Goal: Task Accomplishment & Management: Manage account settings

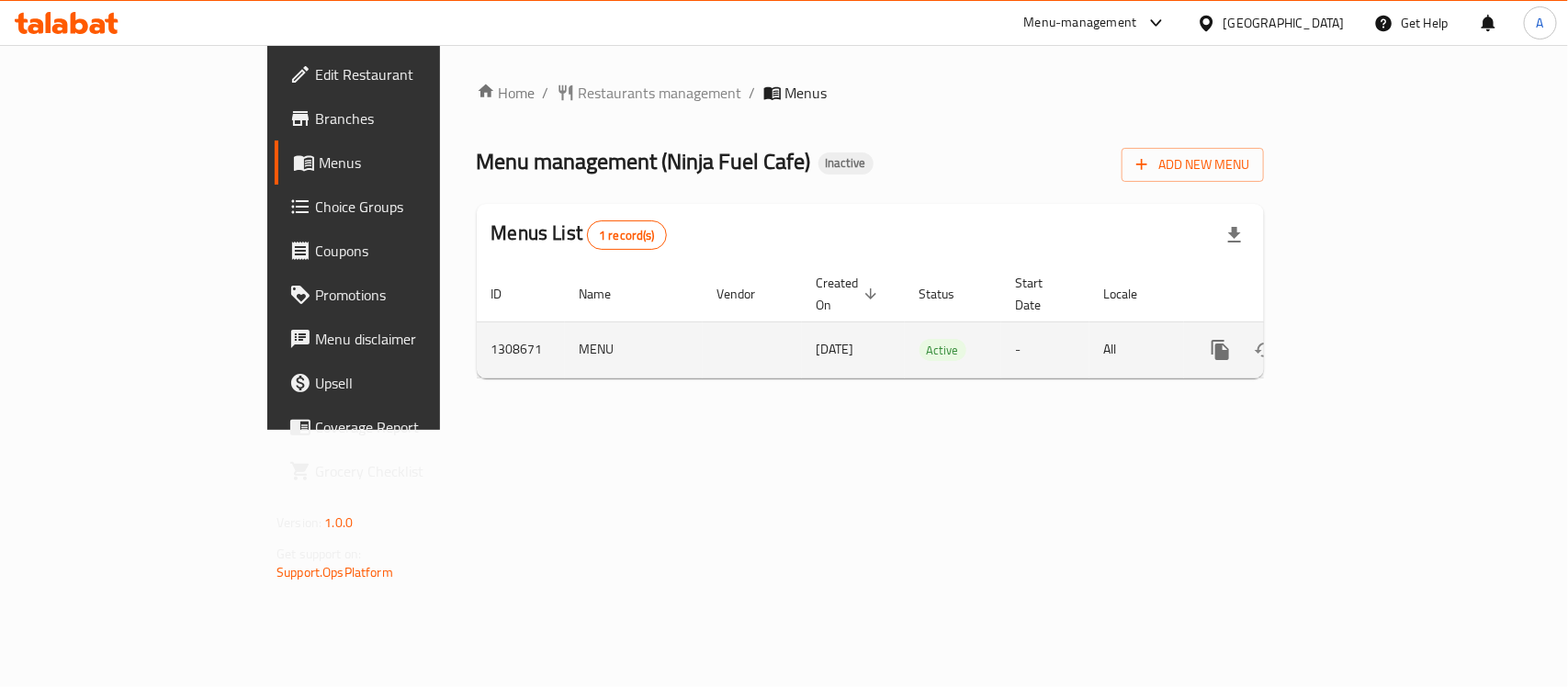
click at [801, 330] on td "[DATE]" at bounding box center [852, 348] width 103 height 56
click at [1364, 339] on icon "enhanced table" at bounding box center [1352, 349] width 22 height 22
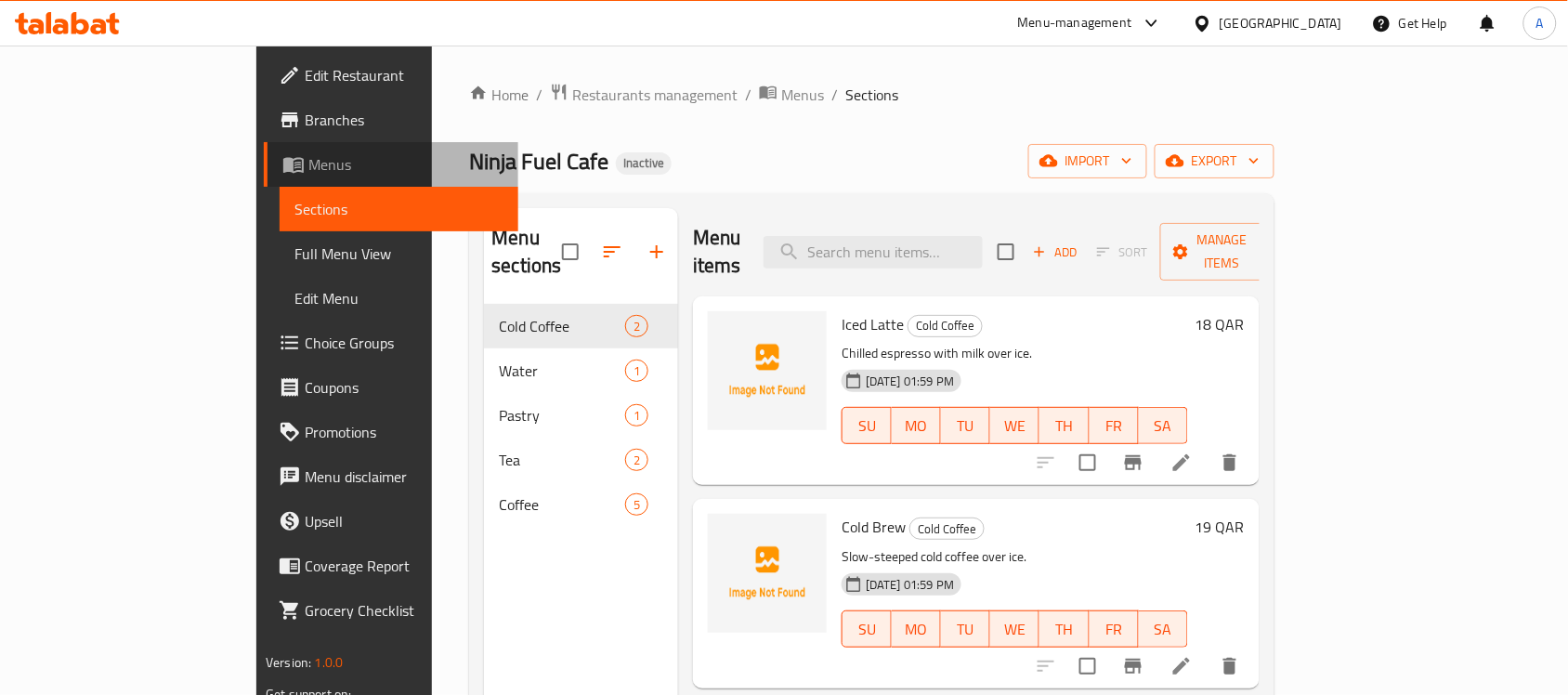
click at [309, 163] on span "Menus" at bounding box center [406, 164] width 195 height 22
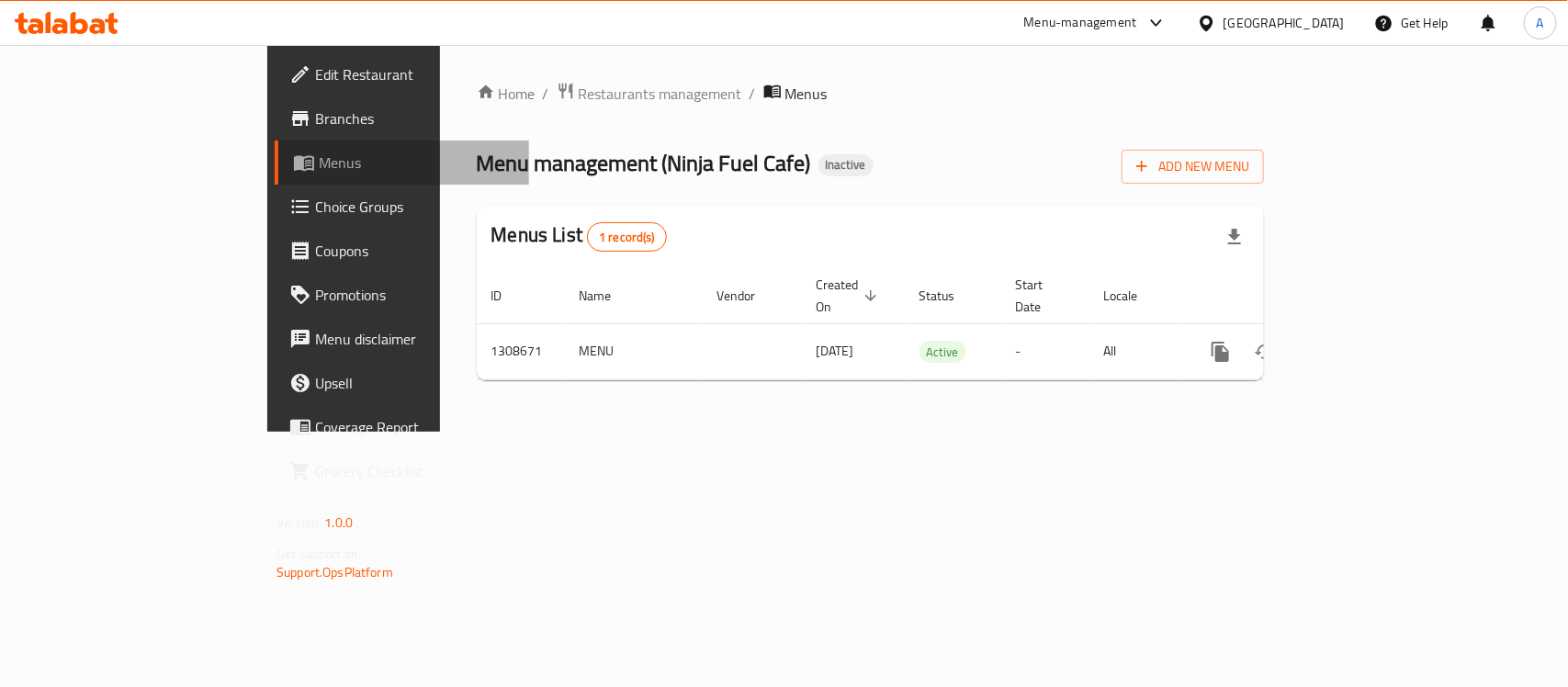
click at [318, 161] on span "Menus" at bounding box center [416, 162] width 196 height 22
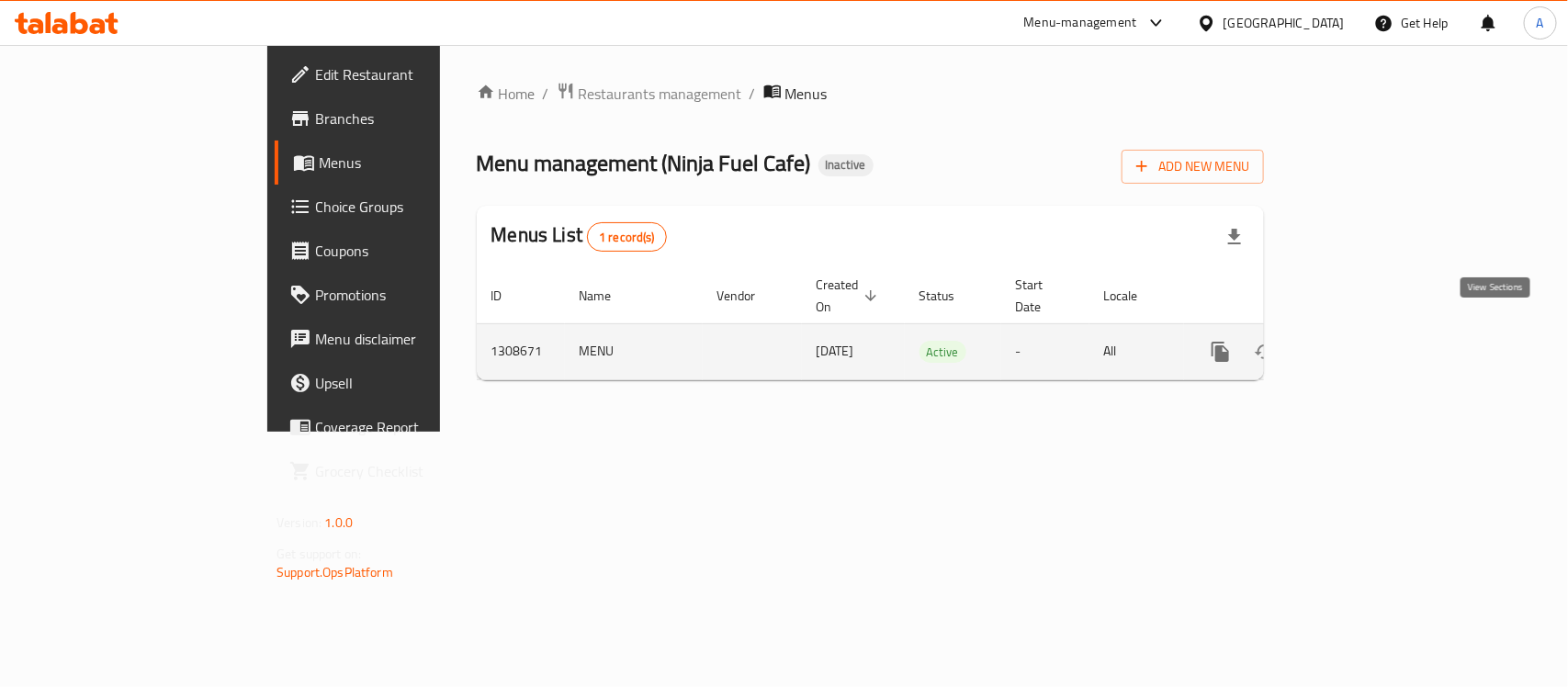
click at [1364, 341] on icon "enhanced table" at bounding box center [1352, 351] width 22 height 22
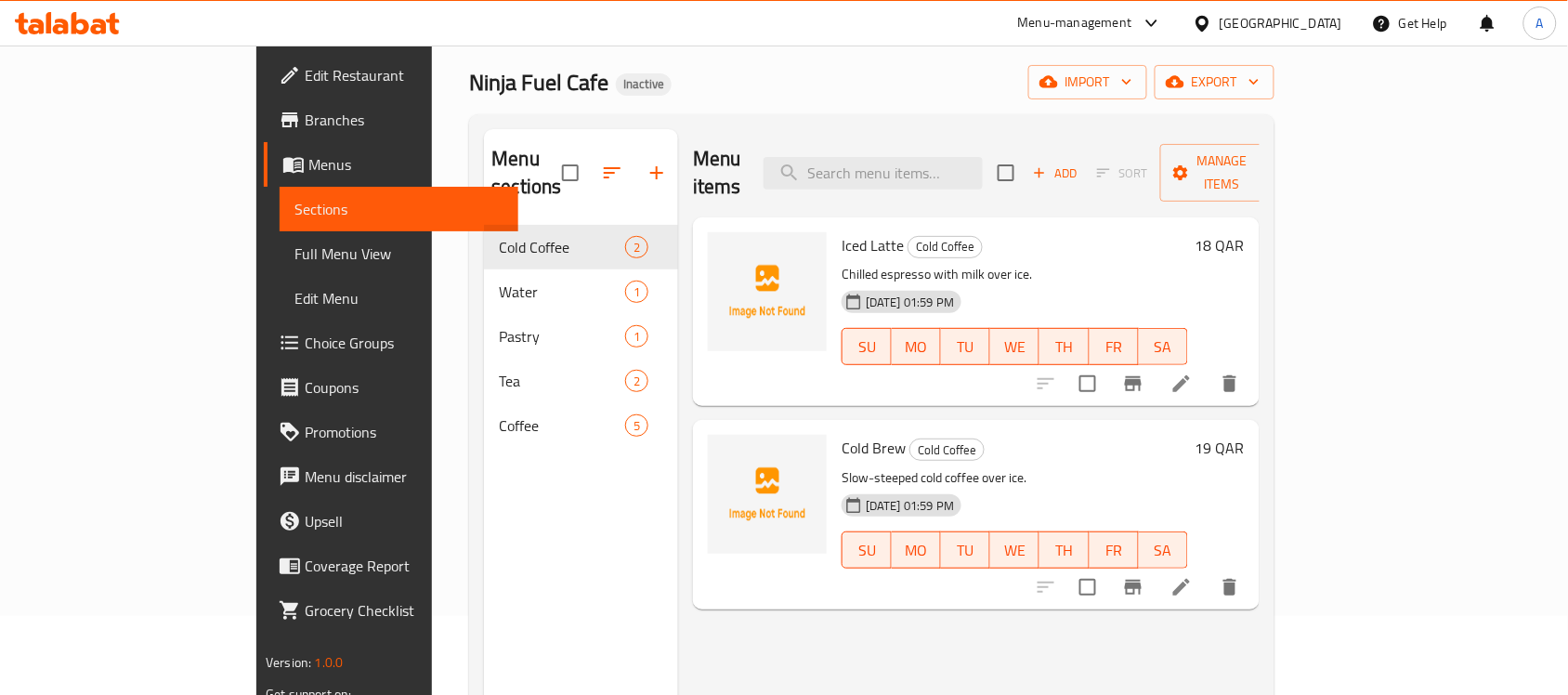
scroll to position [116, 0]
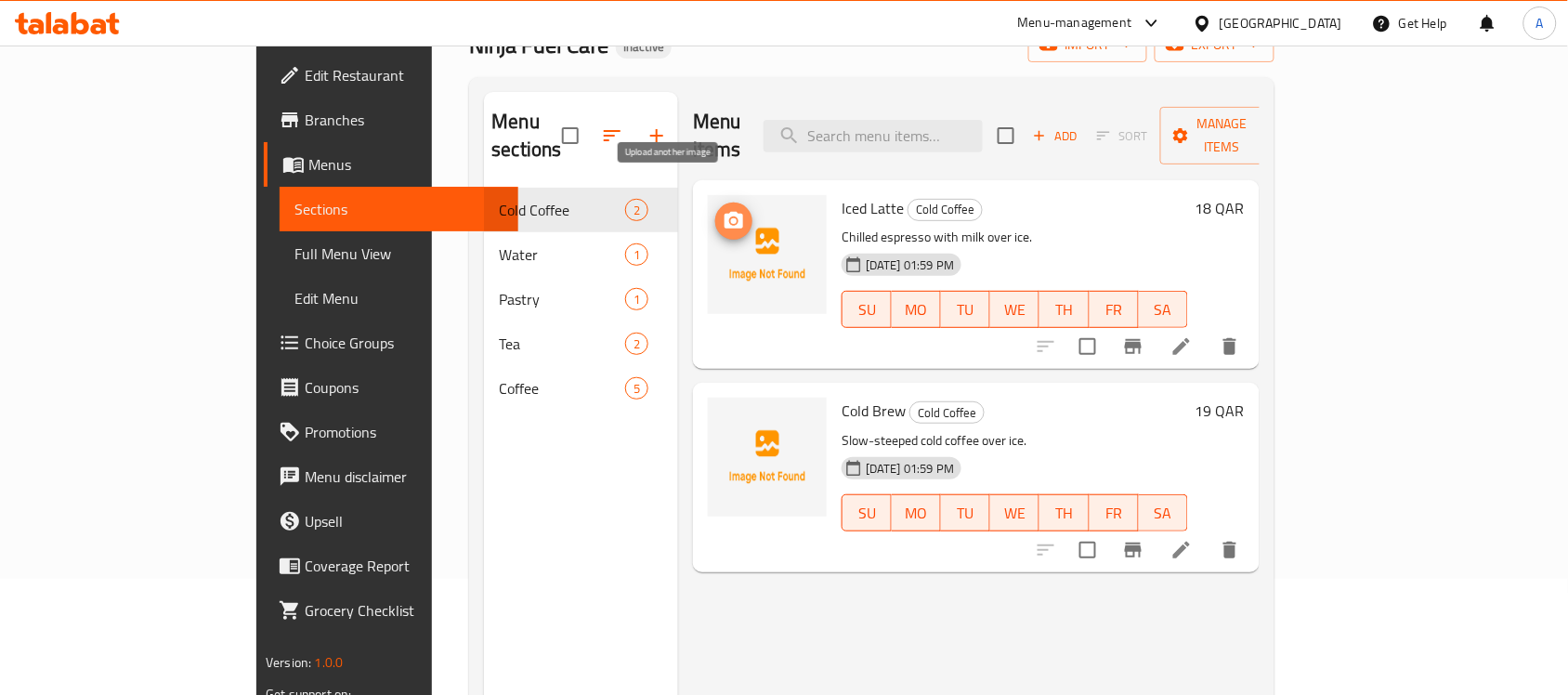
click at [725, 211] on icon "upload picture" at bounding box center [734, 220] width 19 height 17
click at [714, 228] on img at bounding box center [767, 254] width 119 height 119
click at [732, 218] on circle "upload picture" at bounding box center [734, 221] width 6 height 6
click at [708, 240] on img at bounding box center [767, 254] width 119 height 119
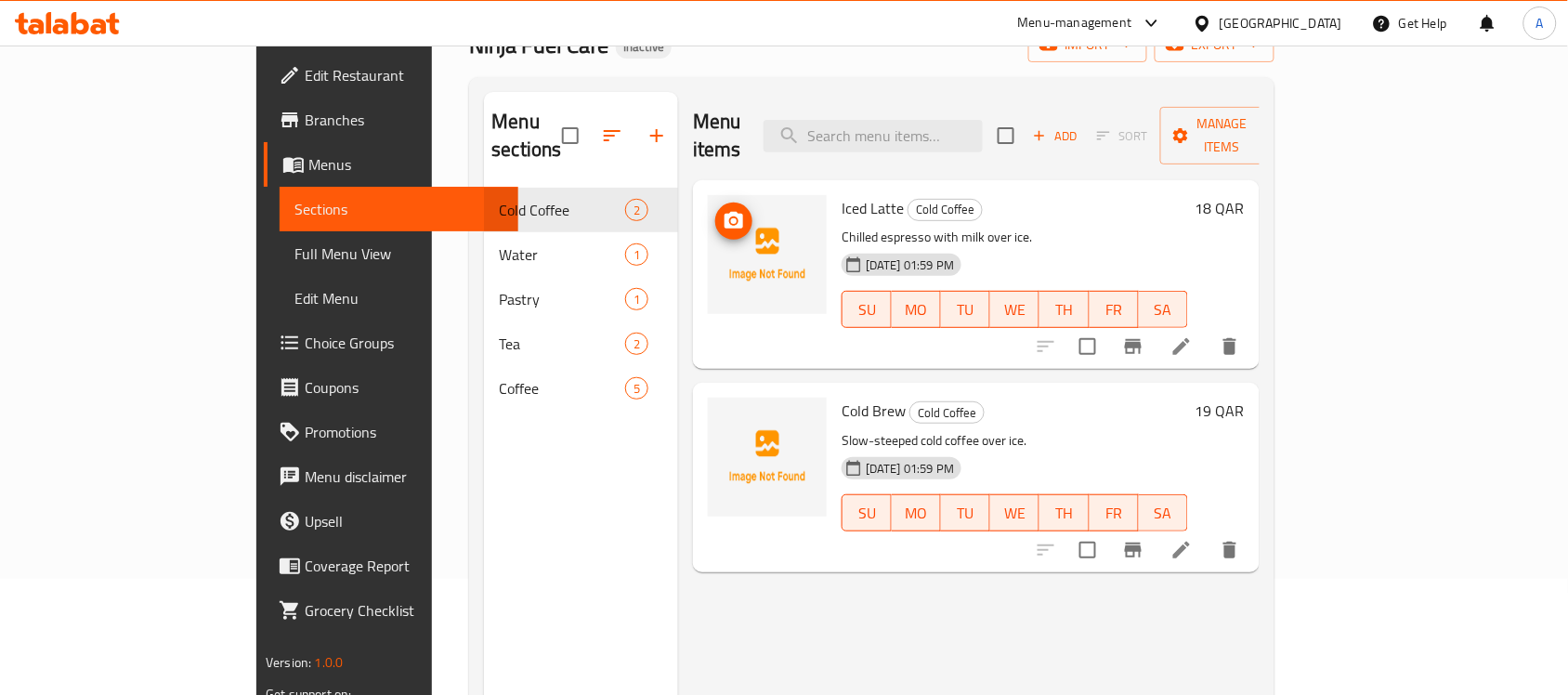
click at [723, 209] on icon "upload picture" at bounding box center [734, 220] width 22 height 22
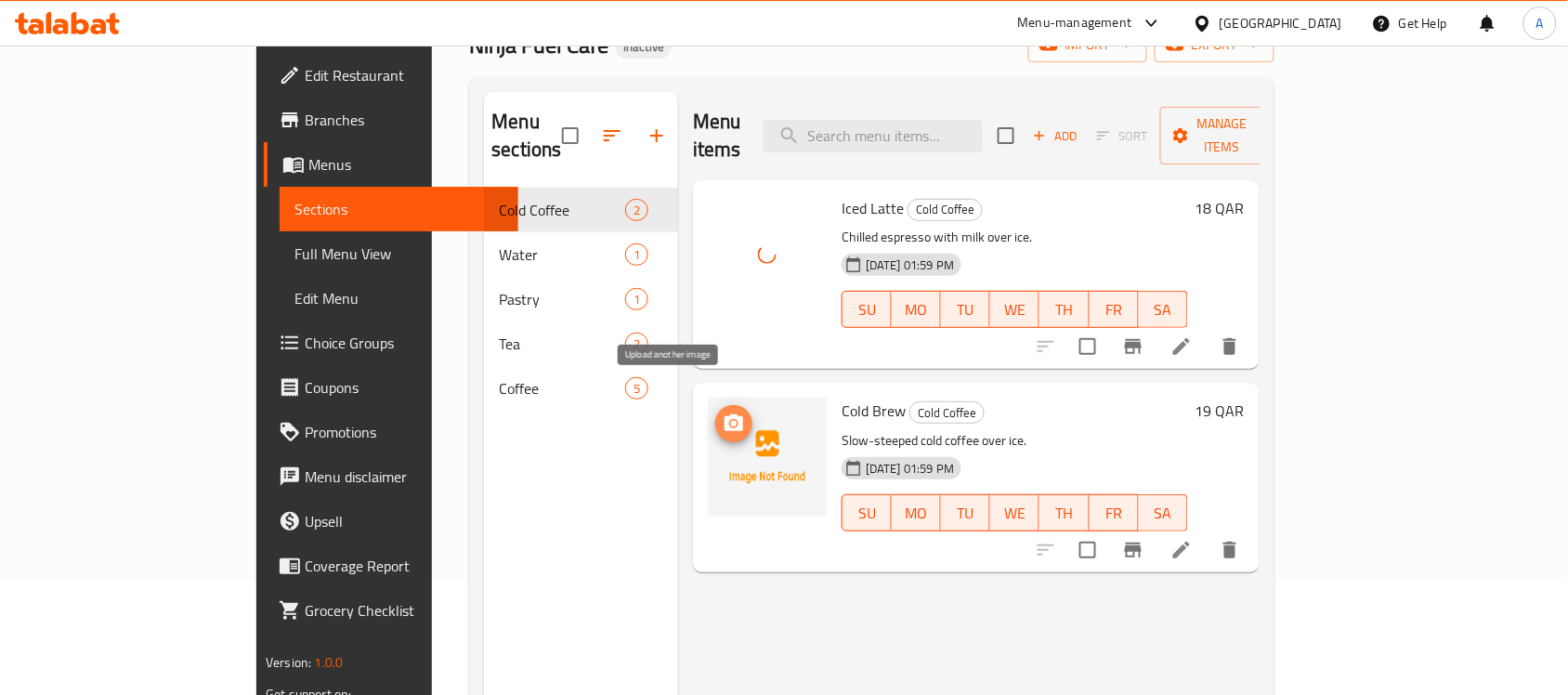
click at [715, 412] on span "upload picture" at bounding box center [734, 423] width 37 height 22
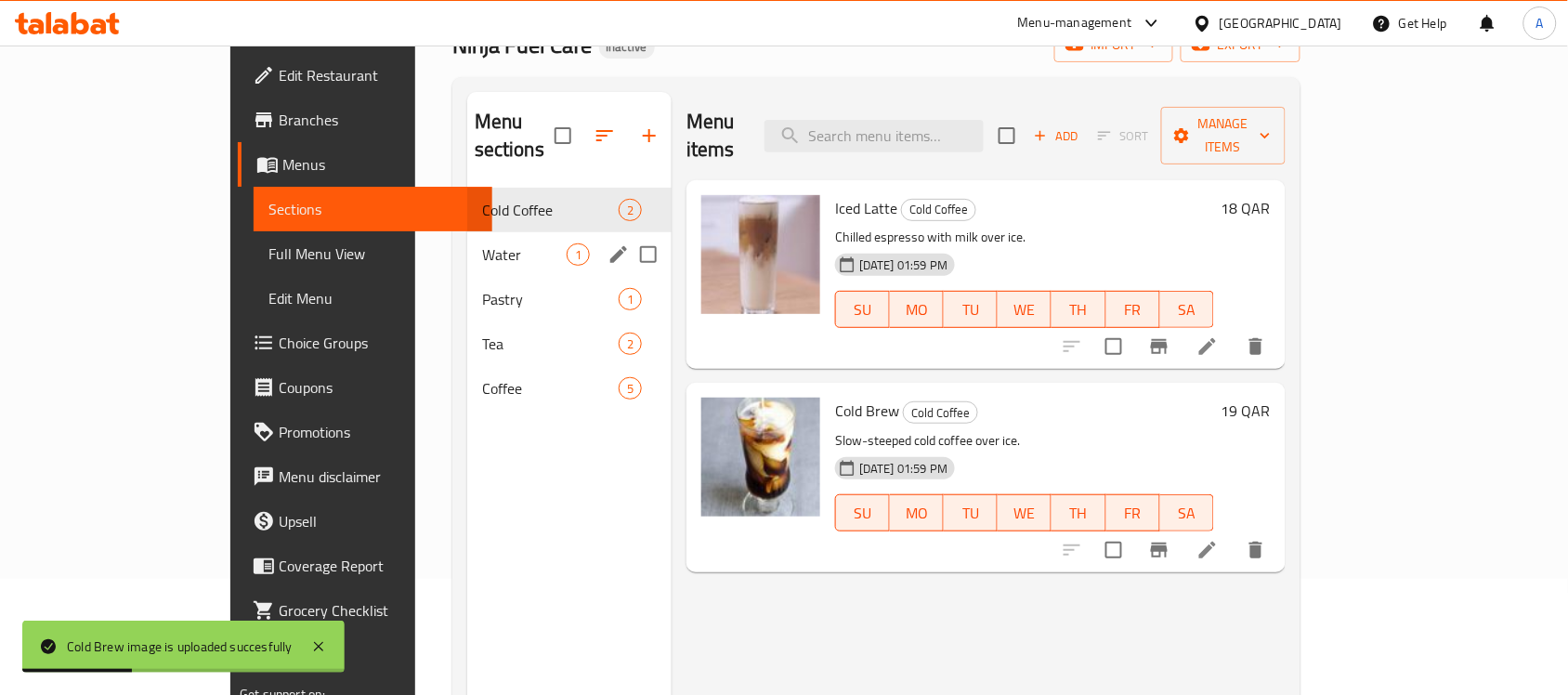
click at [482, 244] on span "Water" at bounding box center [524, 254] width 85 height 22
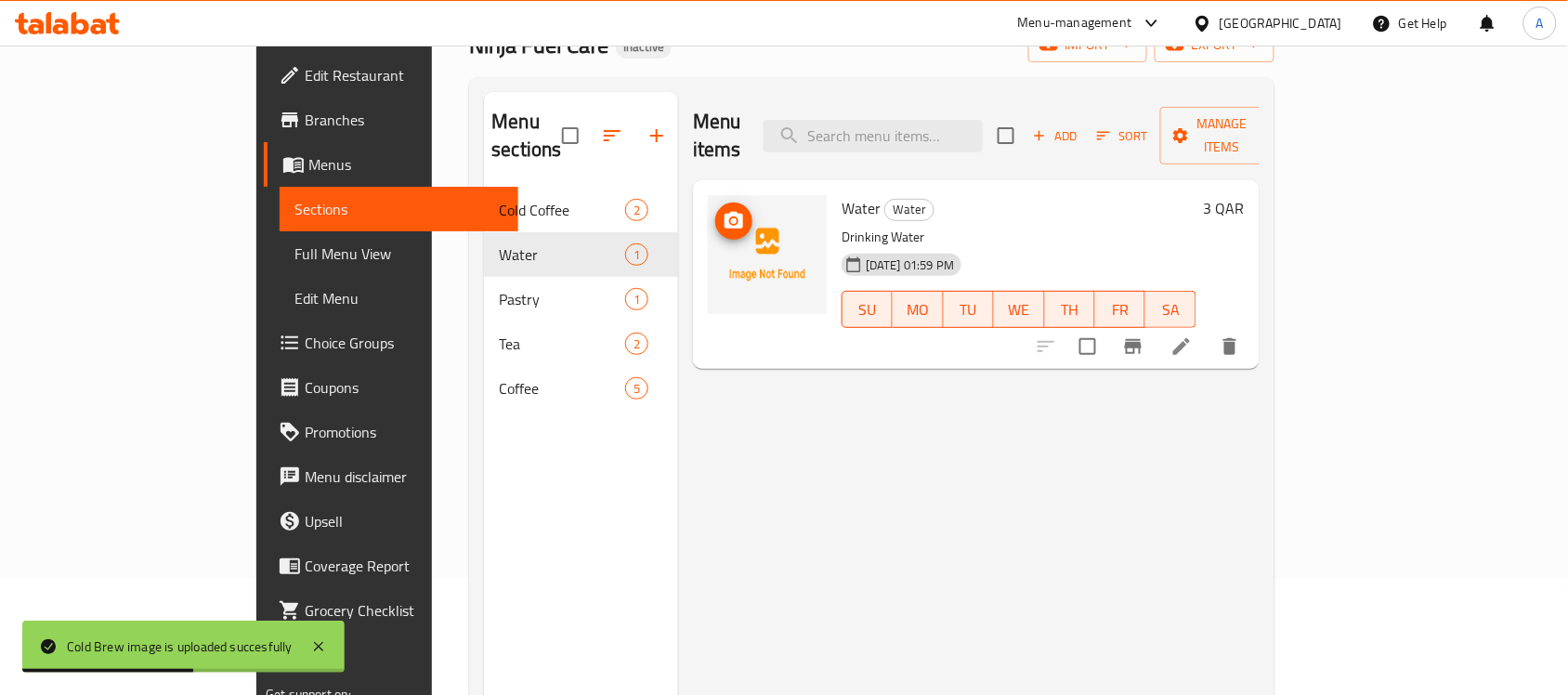
click at [713, 210] on img at bounding box center [767, 254] width 119 height 119
click at [725, 211] on icon "upload picture" at bounding box center [734, 220] width 19 height 17
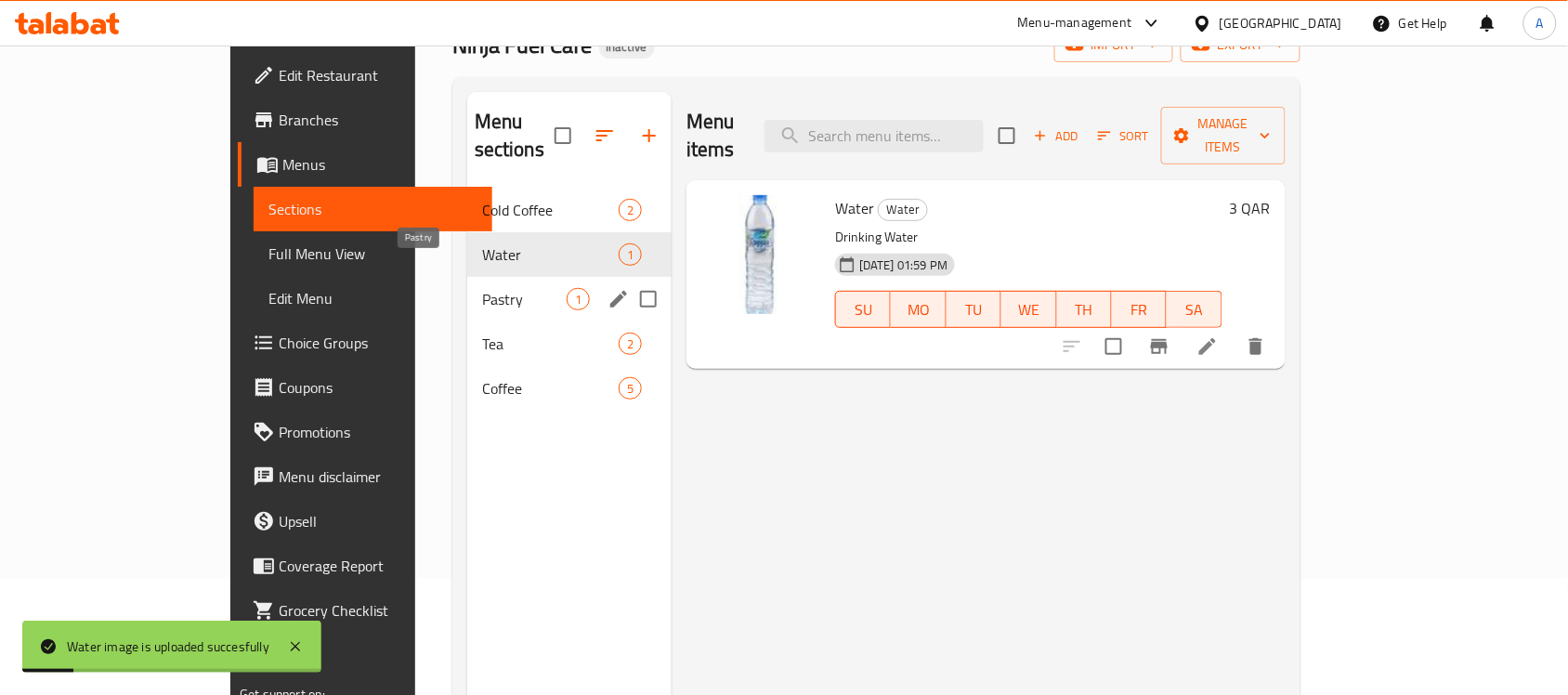
click at [482, 288] on span "Pastry" at bounding box center [524, 298] width 85 height 22
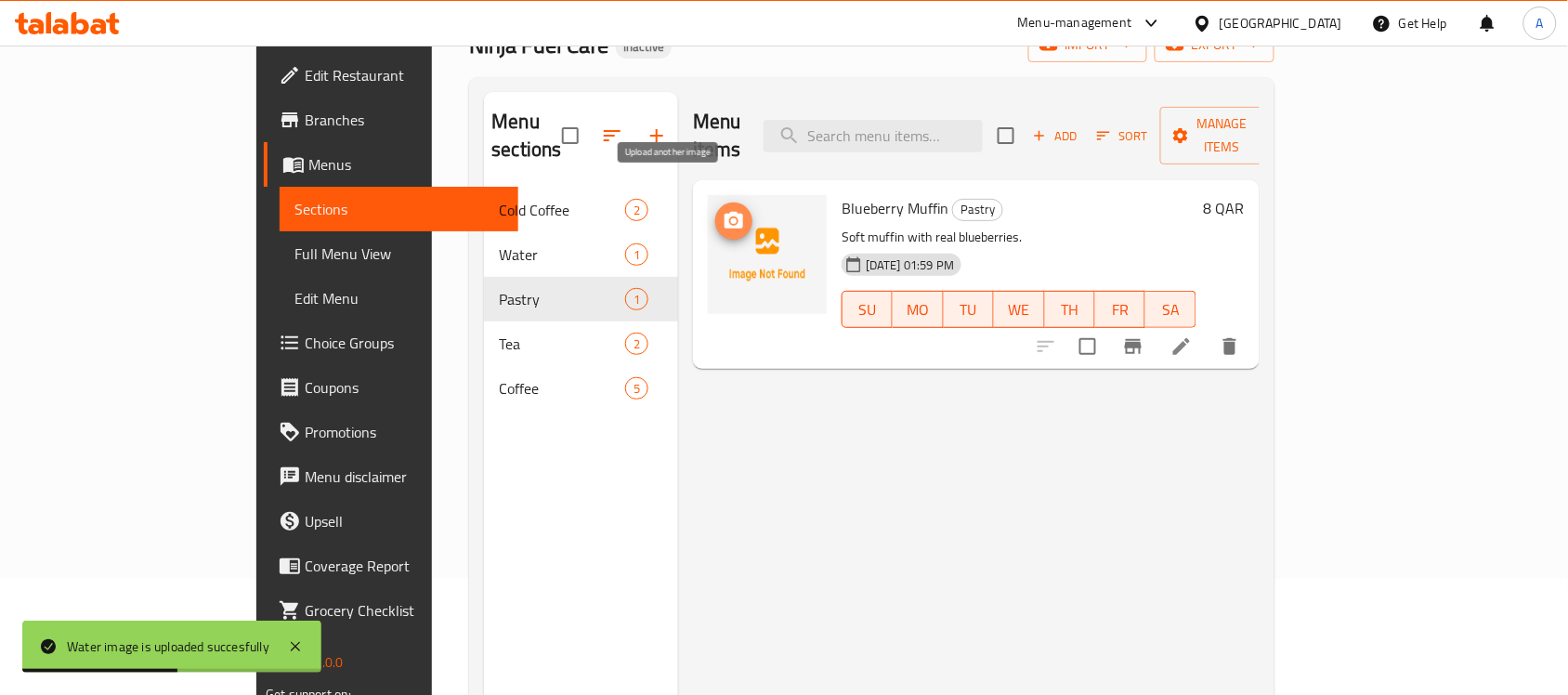
click at [723, 209] on icon "upload picture" at bounding box center [734, 220] width 22 height 22
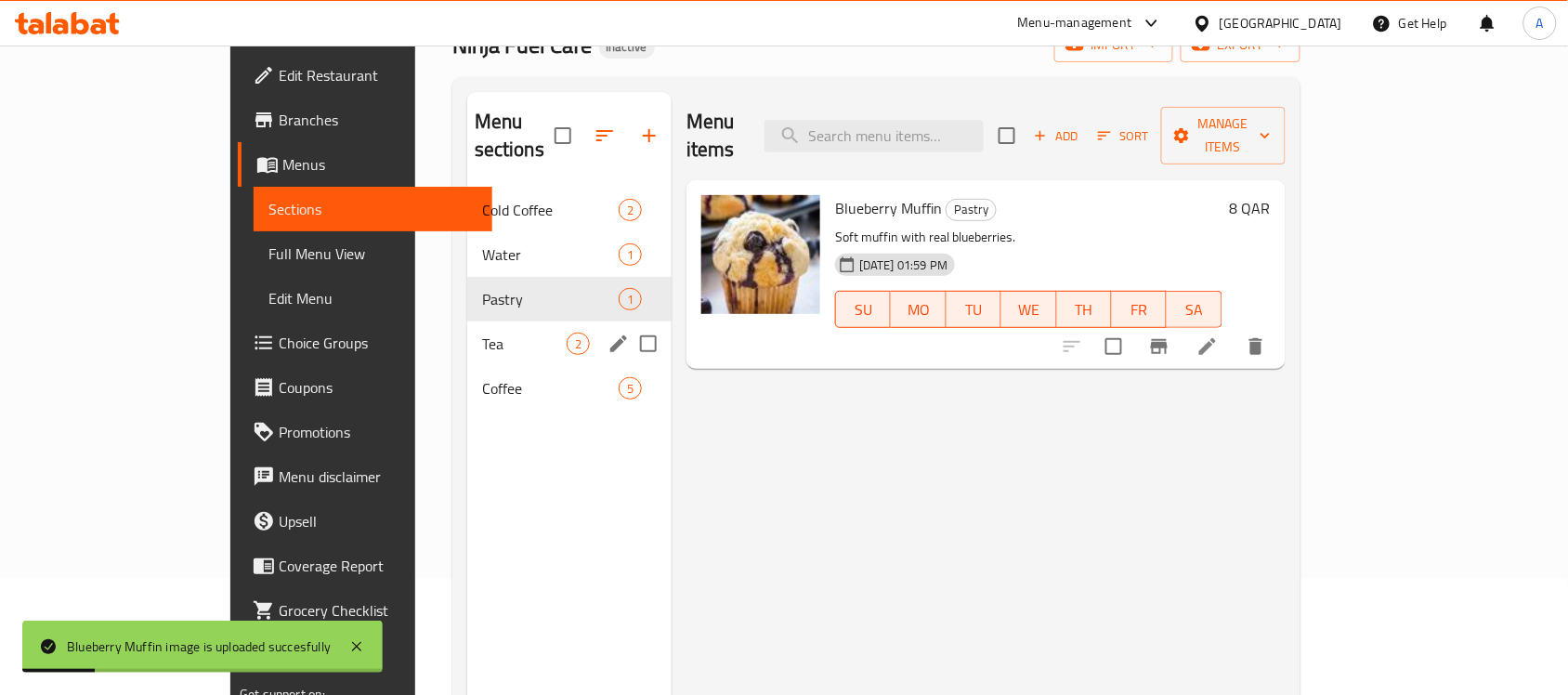
click at [468, 321] on div "Tea 2" at bounding box center [570, 343] width 205 height 45
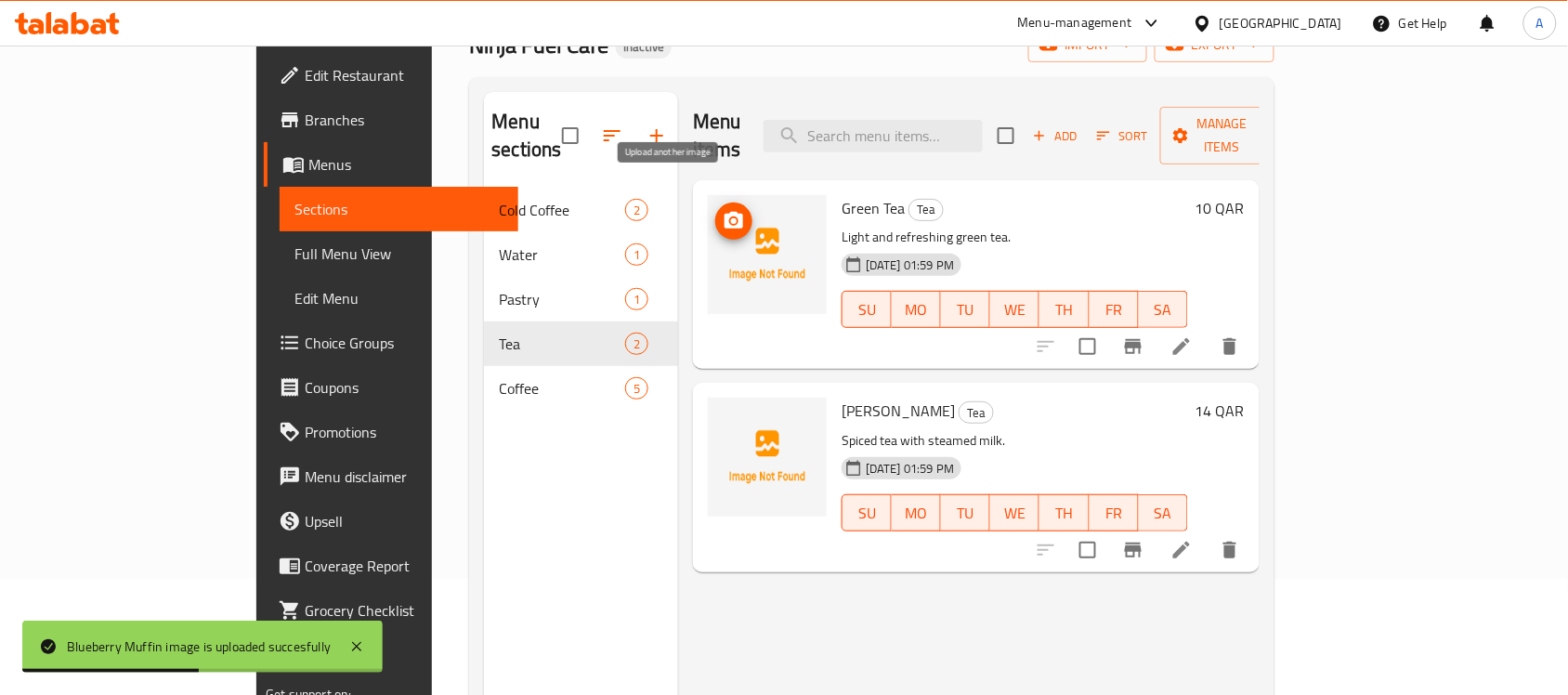
click at [723, 209] on icon "upload picture" at bounding box center [734, 220] width 22 height 22
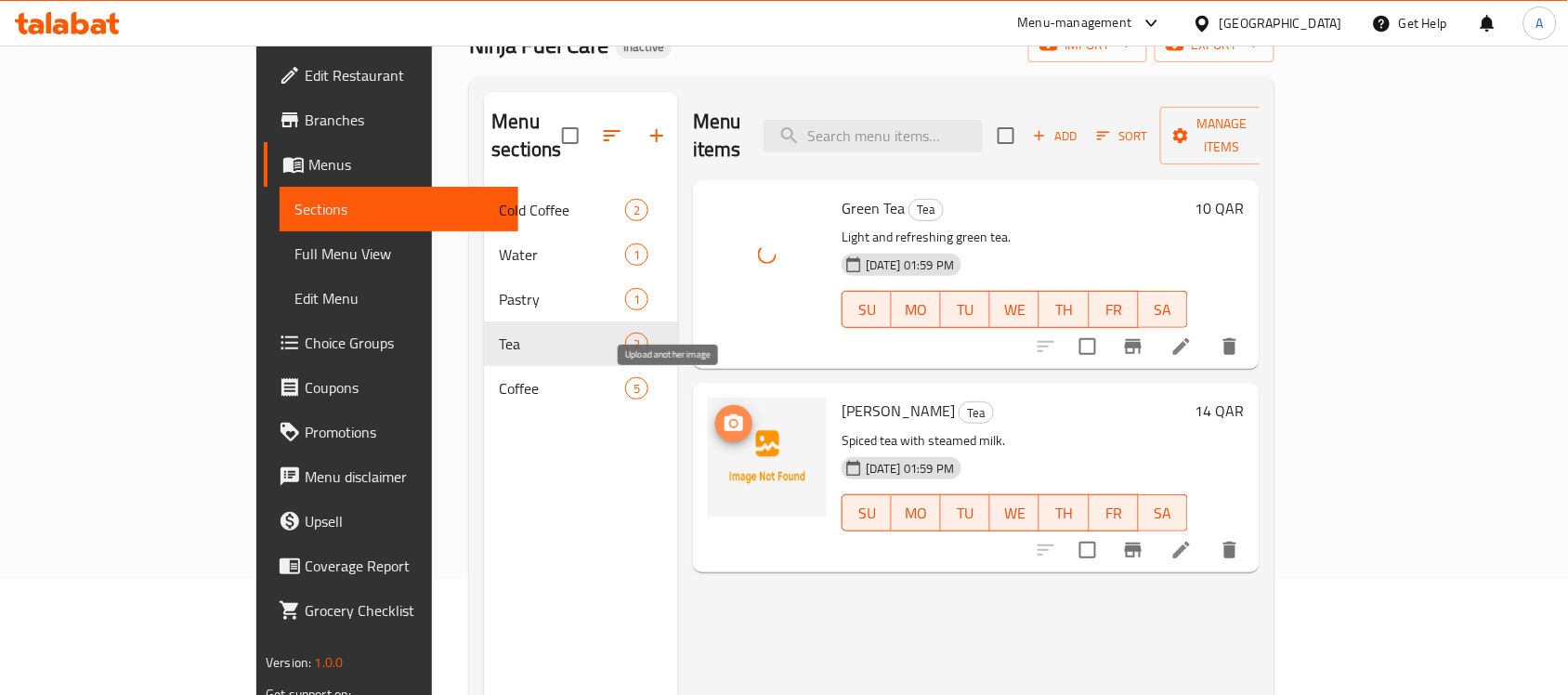
click at [725, 414] on icon "upload picture" at bounding box center [734, 423] width 19 height 17
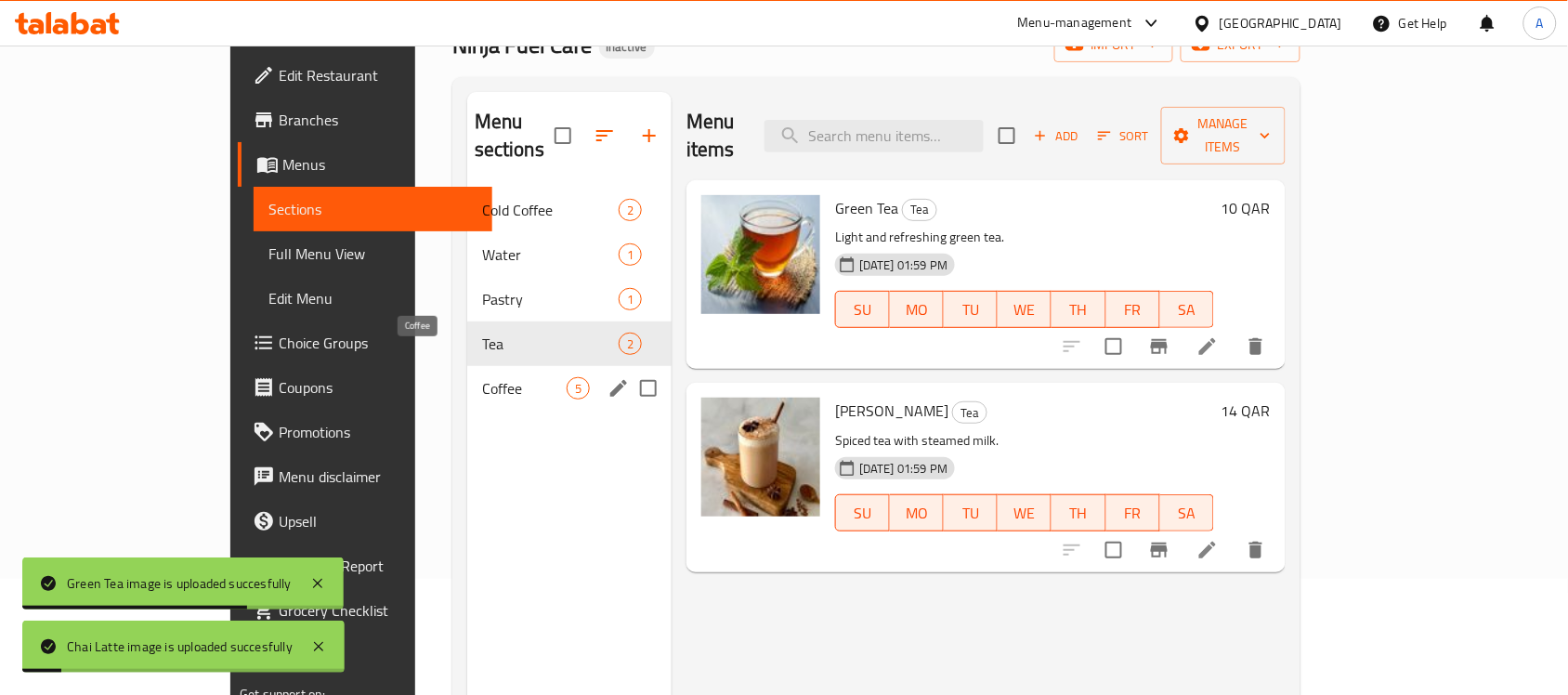
click at [482, 377] on span "Coffee" at bounding box center [524, 387] width 85 height 22
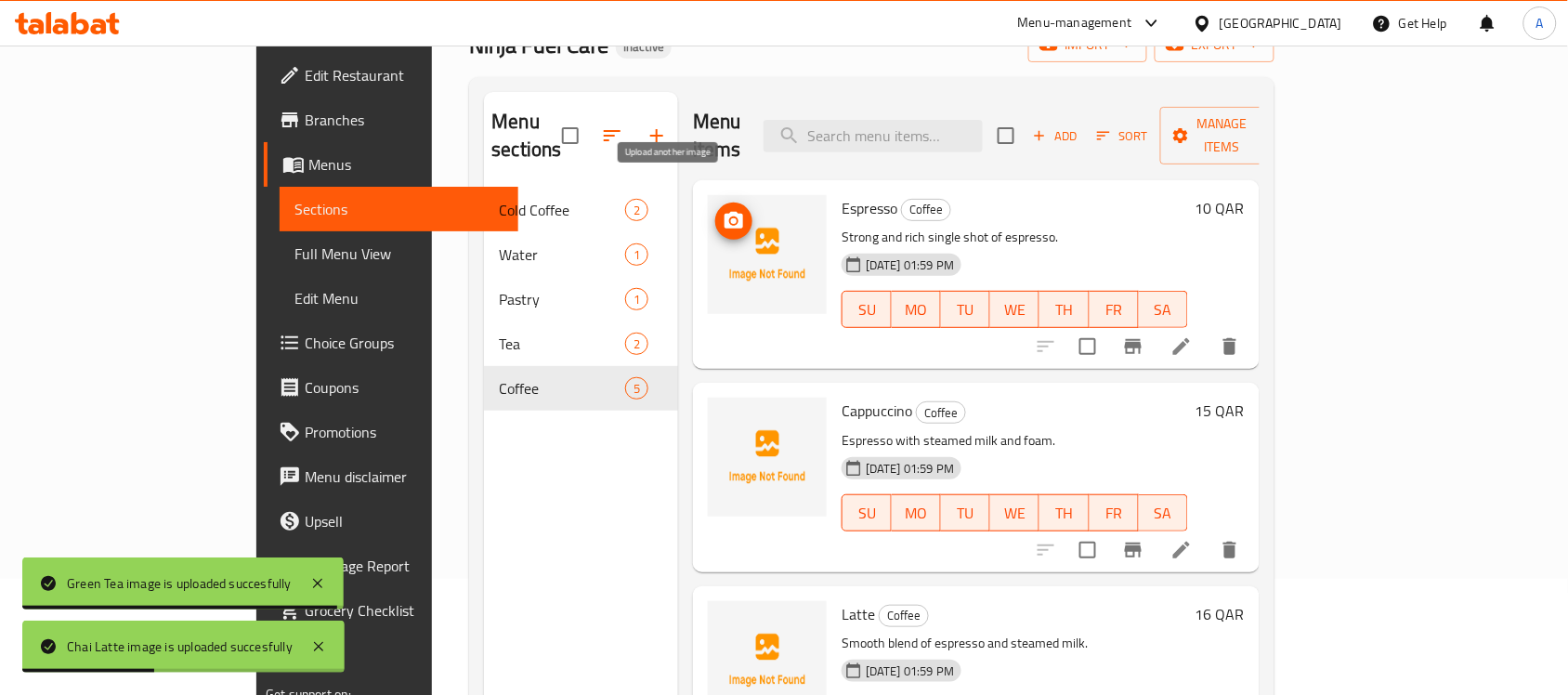
click at [725, 211] on icon "upload picture" at bounding box center [734, 220] width 19 height 17
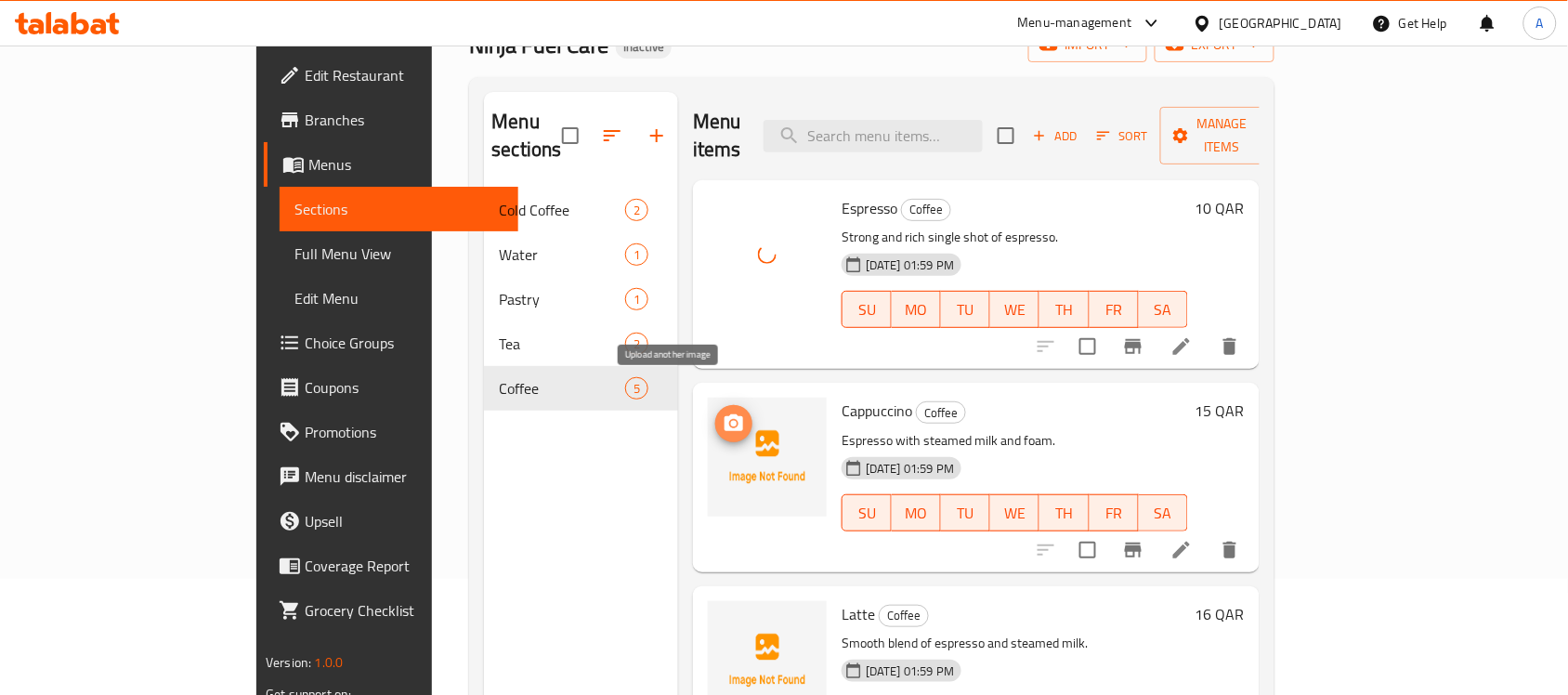
click at [725, 414] on icon "upload picture" at bounding box center [734, 423] width 19 height 17
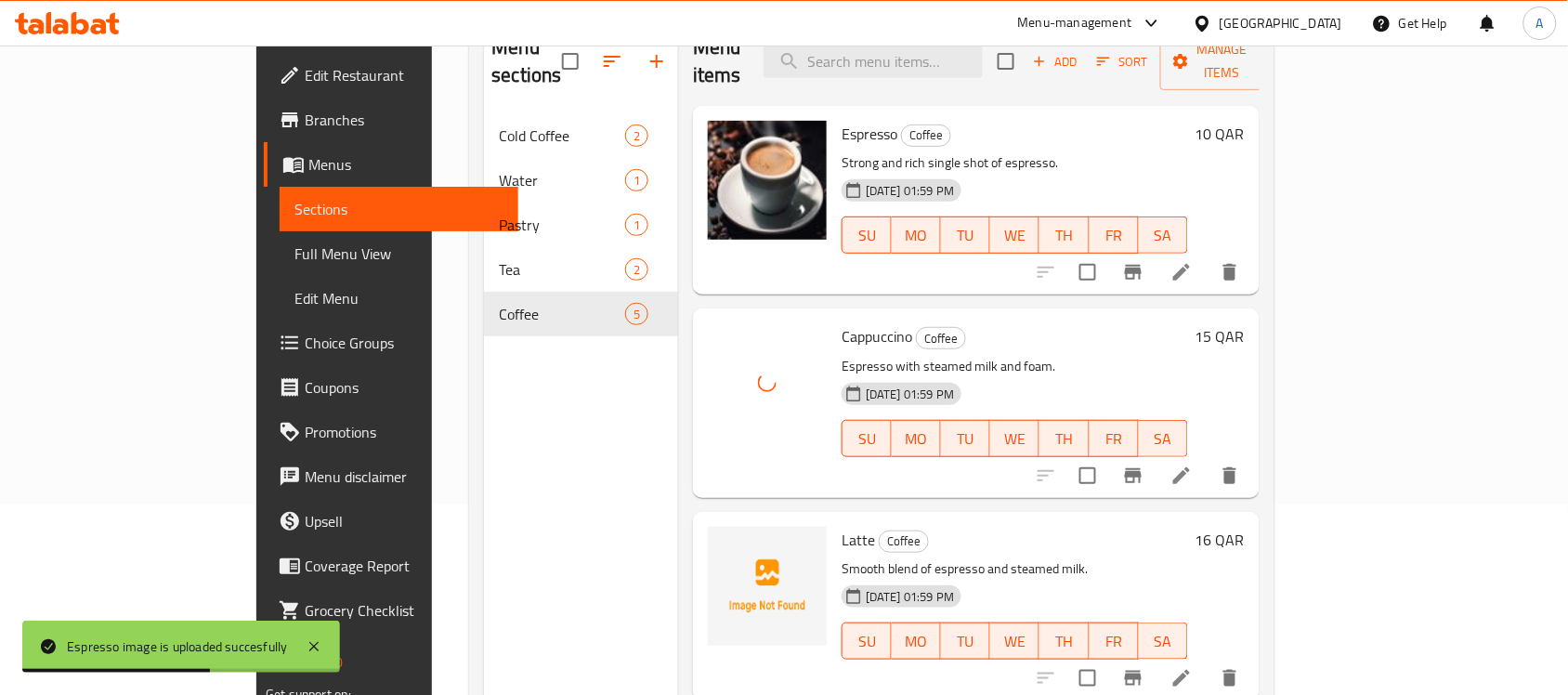
scroll to position [232, 0]
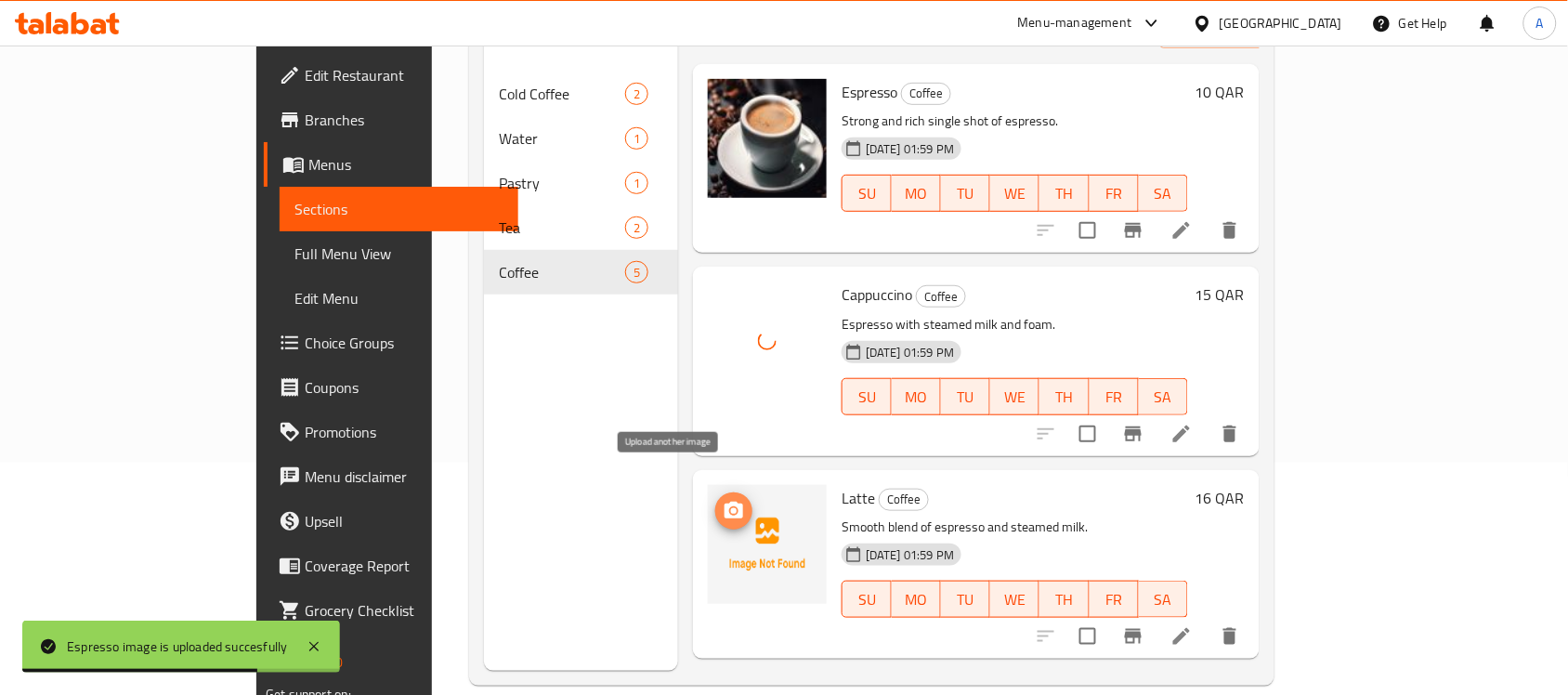
click at [725, 502] on icon "upload picture" at bounding box center [734, 510] width 19 height 17
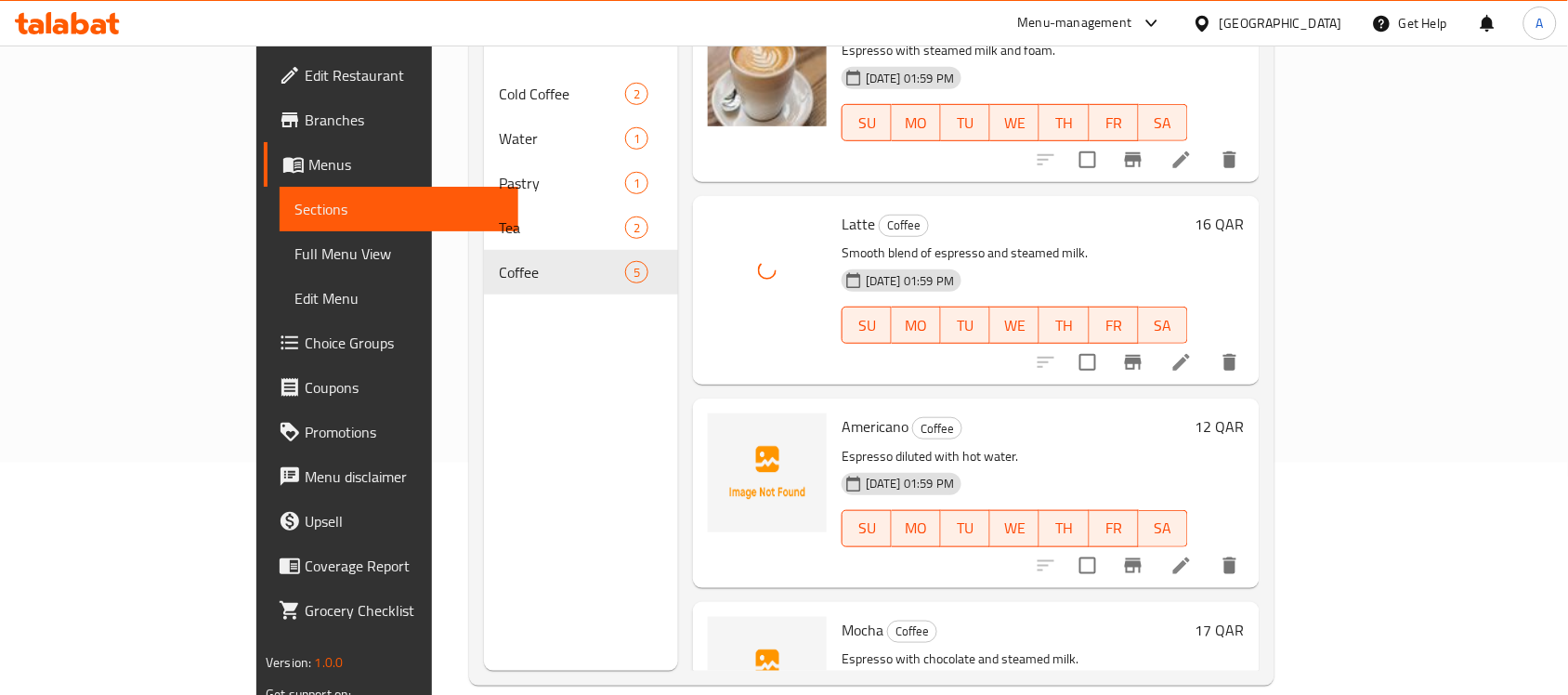
scroll to position [348, 0]
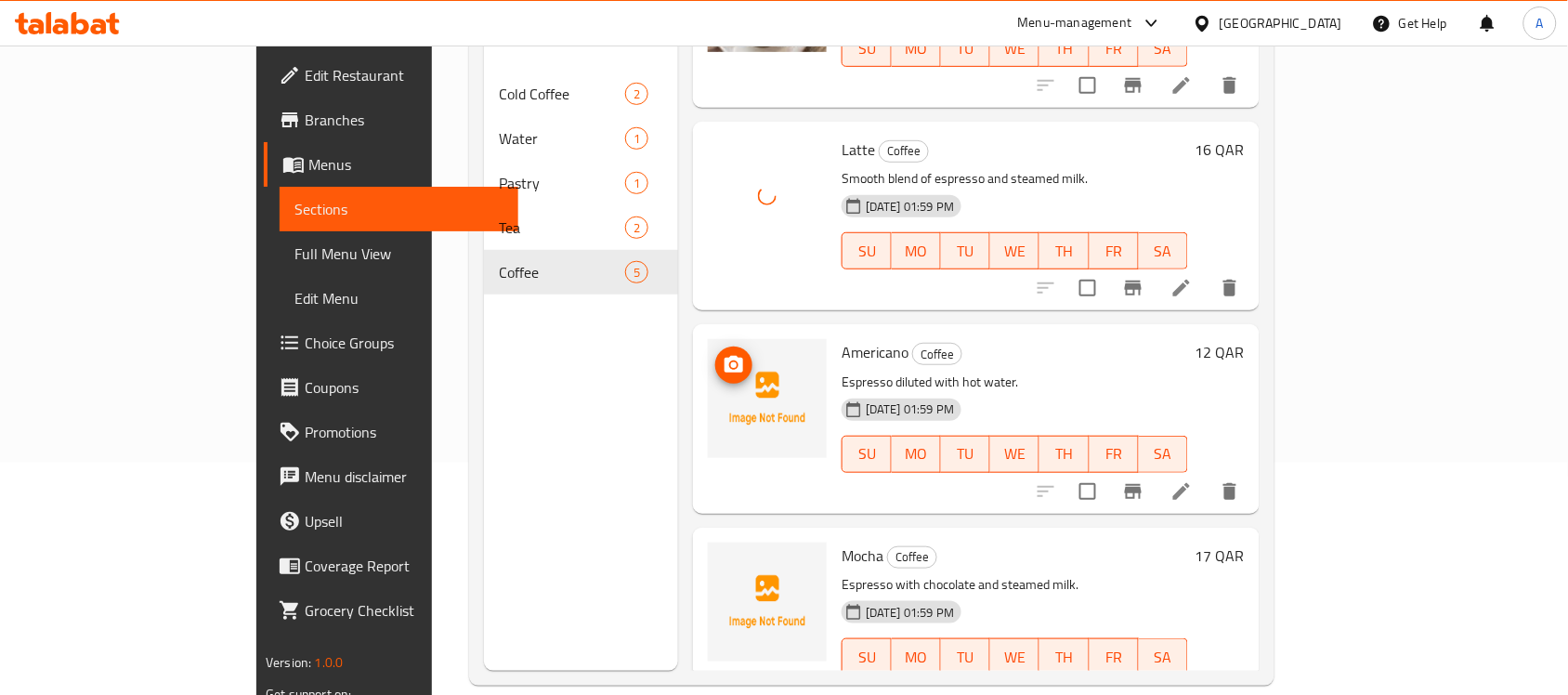
click at [725, 356] on icon "upload picture" at bounding box center [734, 365] width 19 height 17
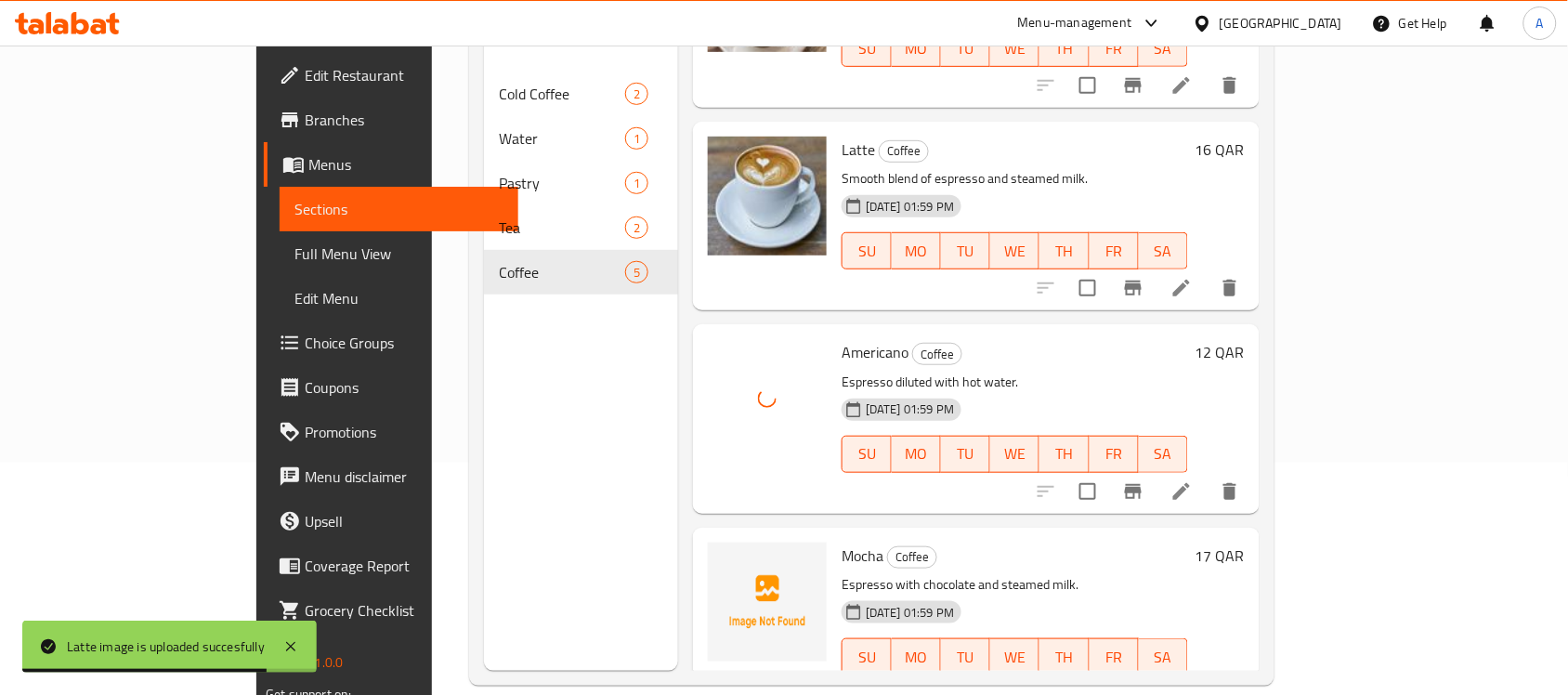
scroll to position [364, 0]
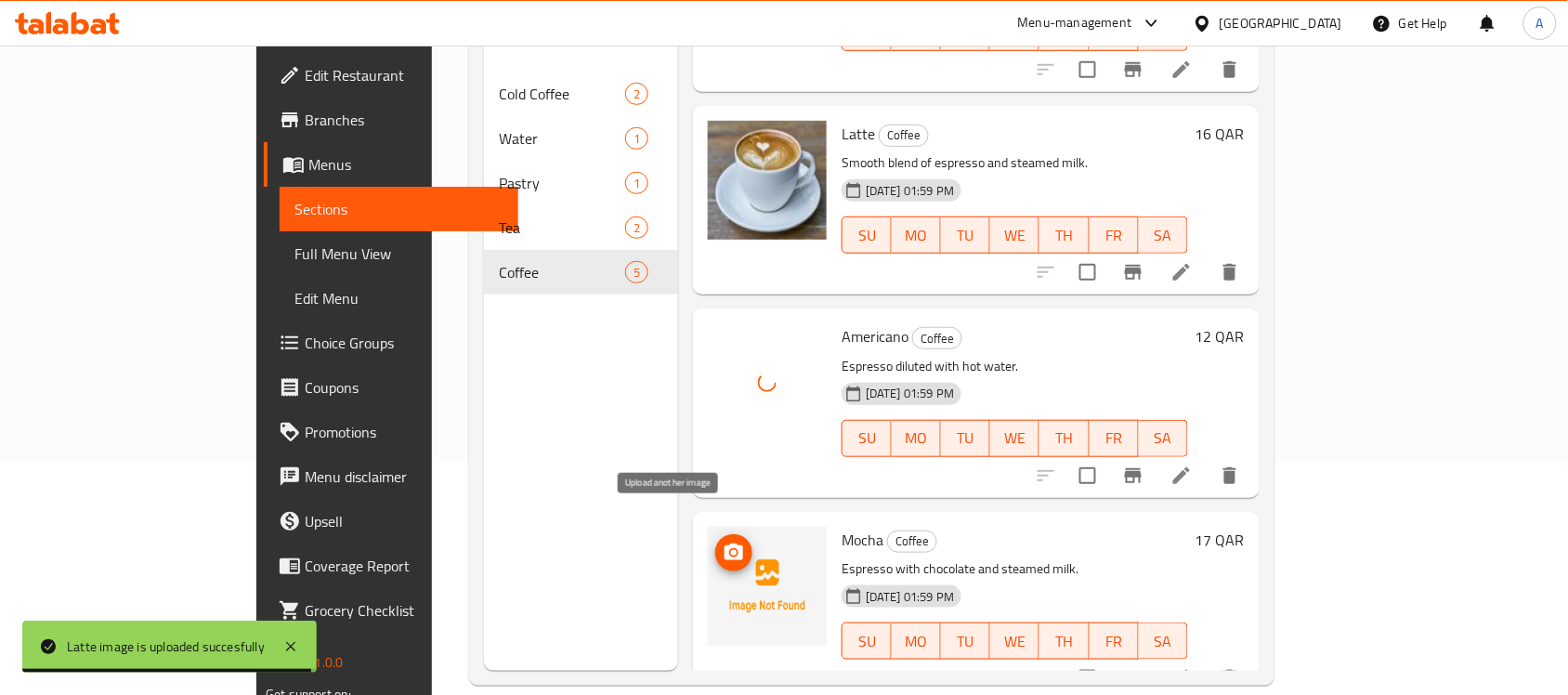
click at [725, 544] on icon "upload picture" at bounding box center [734, 552] width 19 height 17
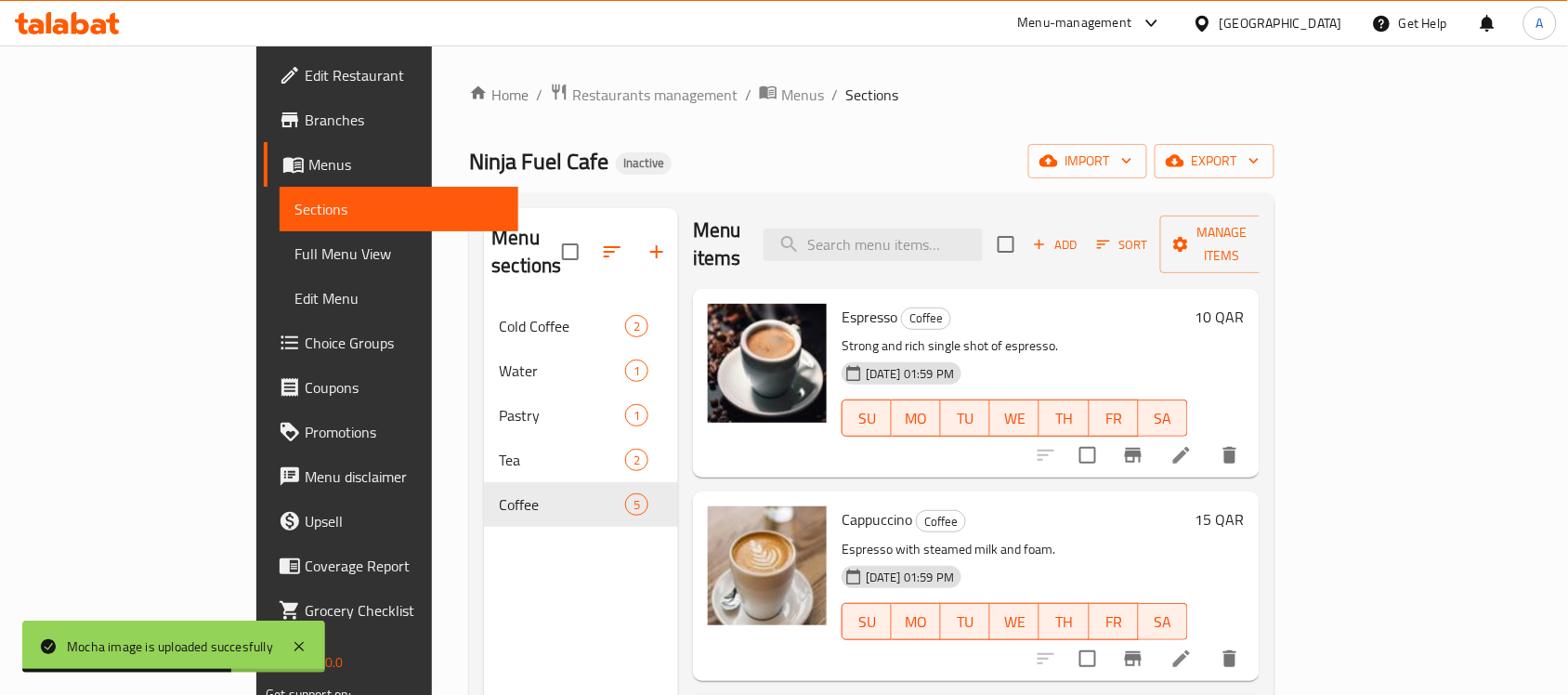
scroll to position [0, 0]
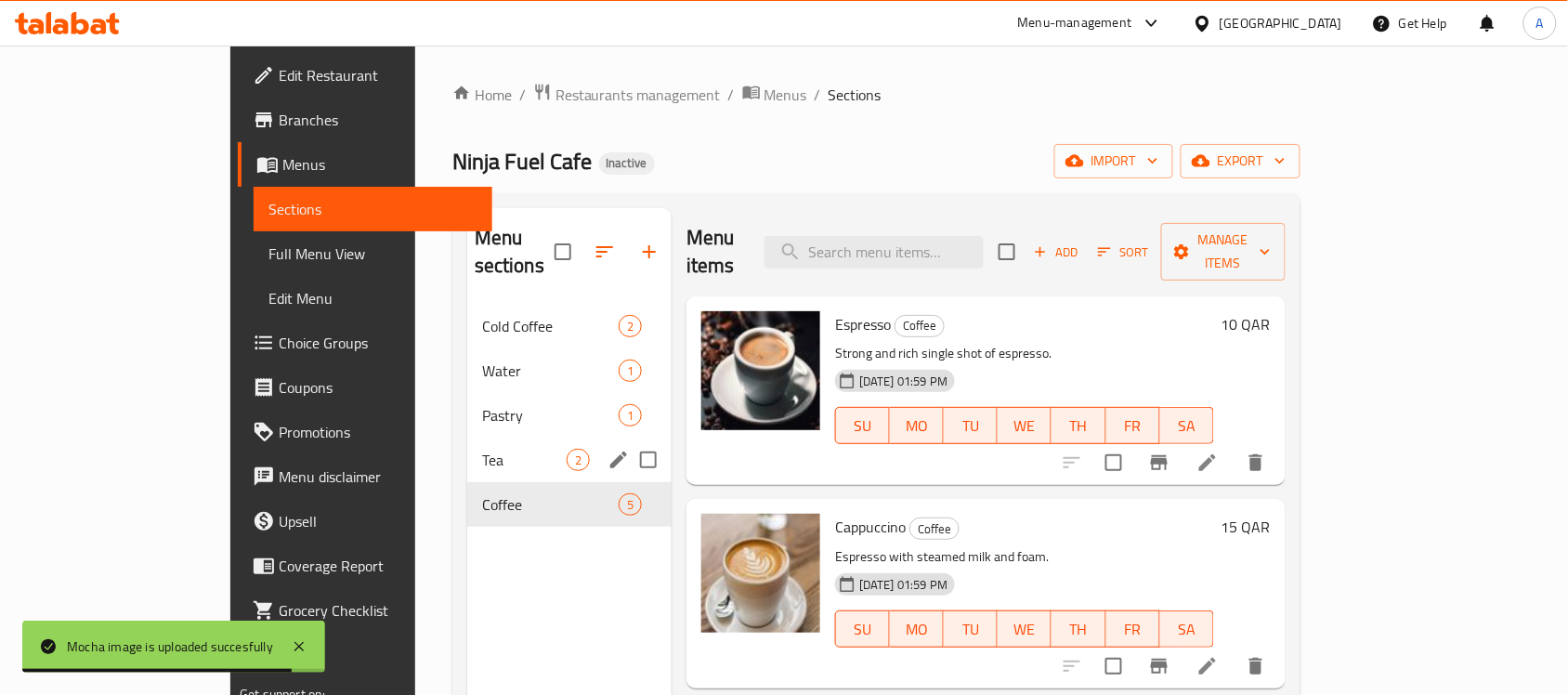
click at [568, 451] on span "2" at bounding box center [578, 460] width 21 height 18
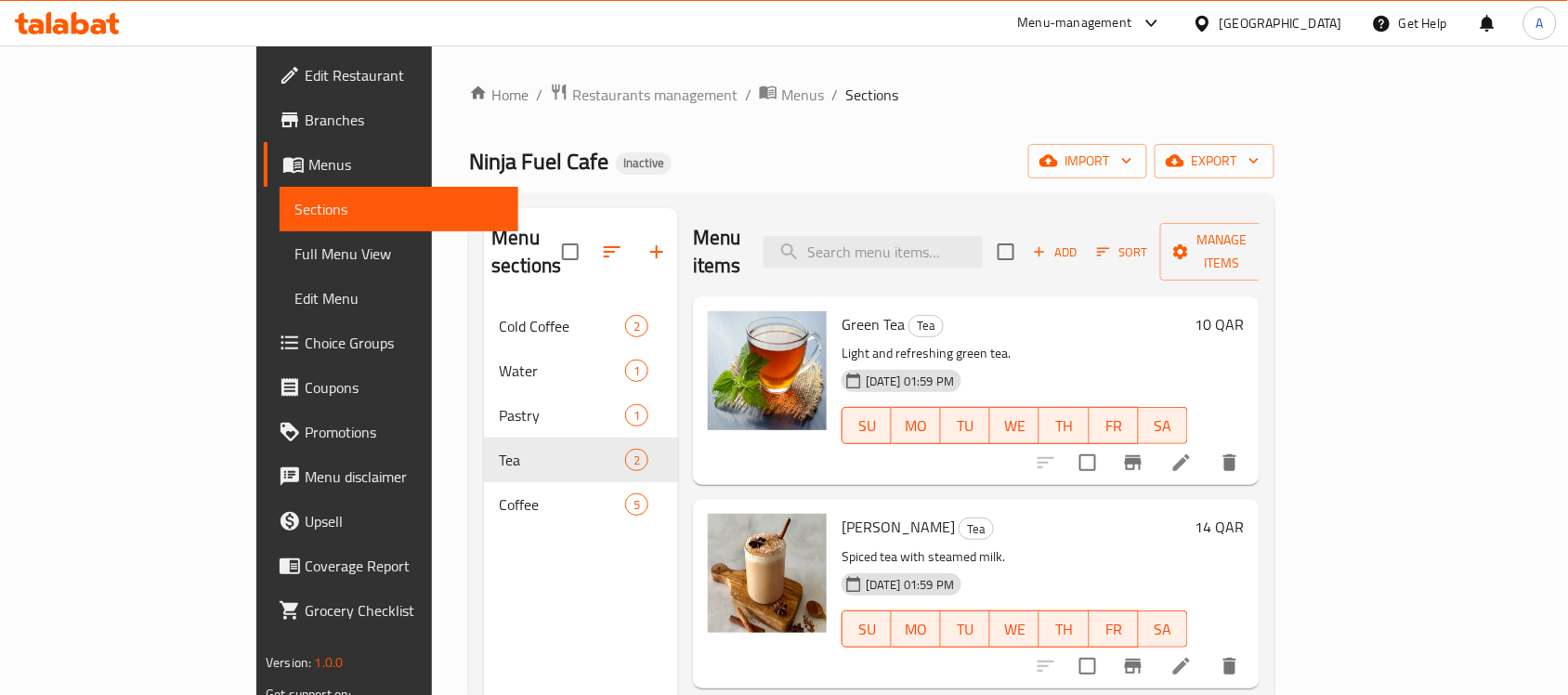
scroll to position [116, 0]
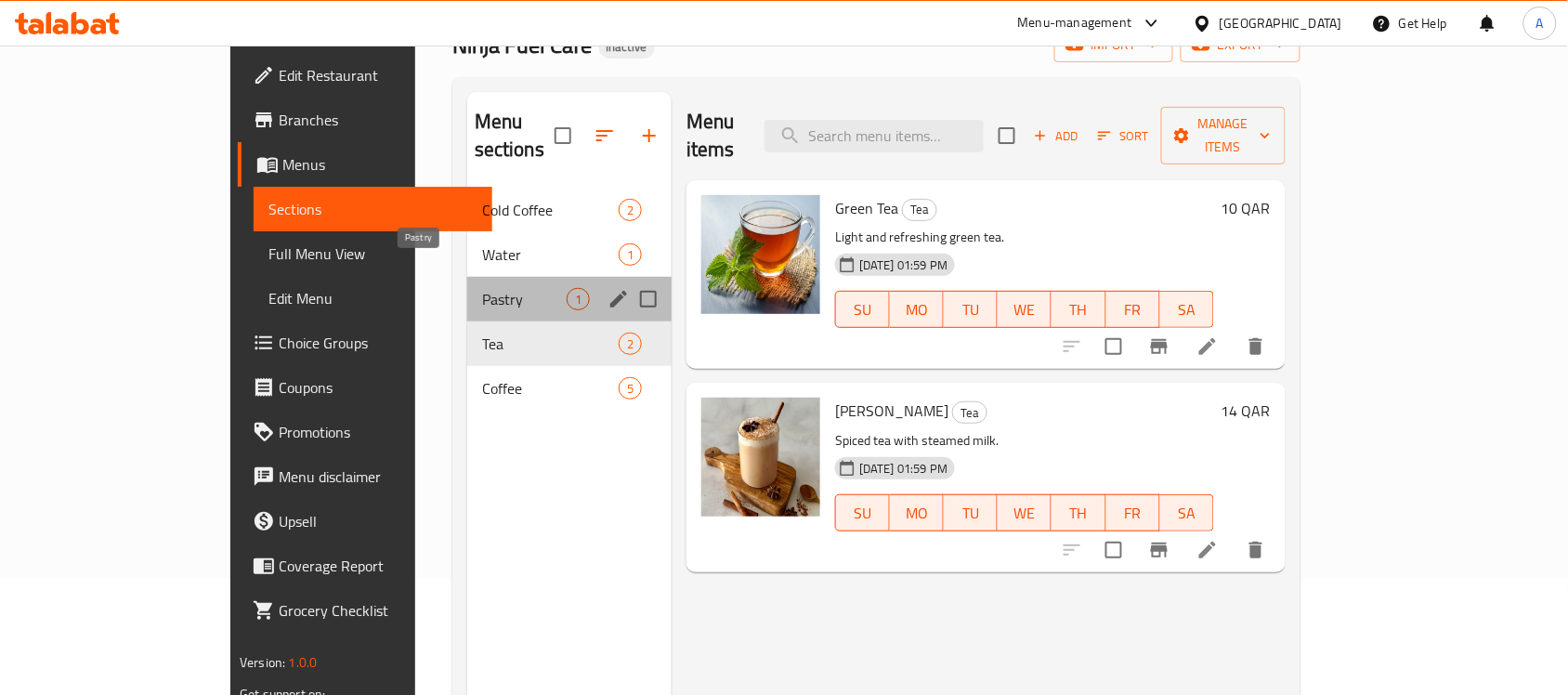
click at [482, 288] on span "Pastry" at bounding box center [524, 298] width 85 height 22
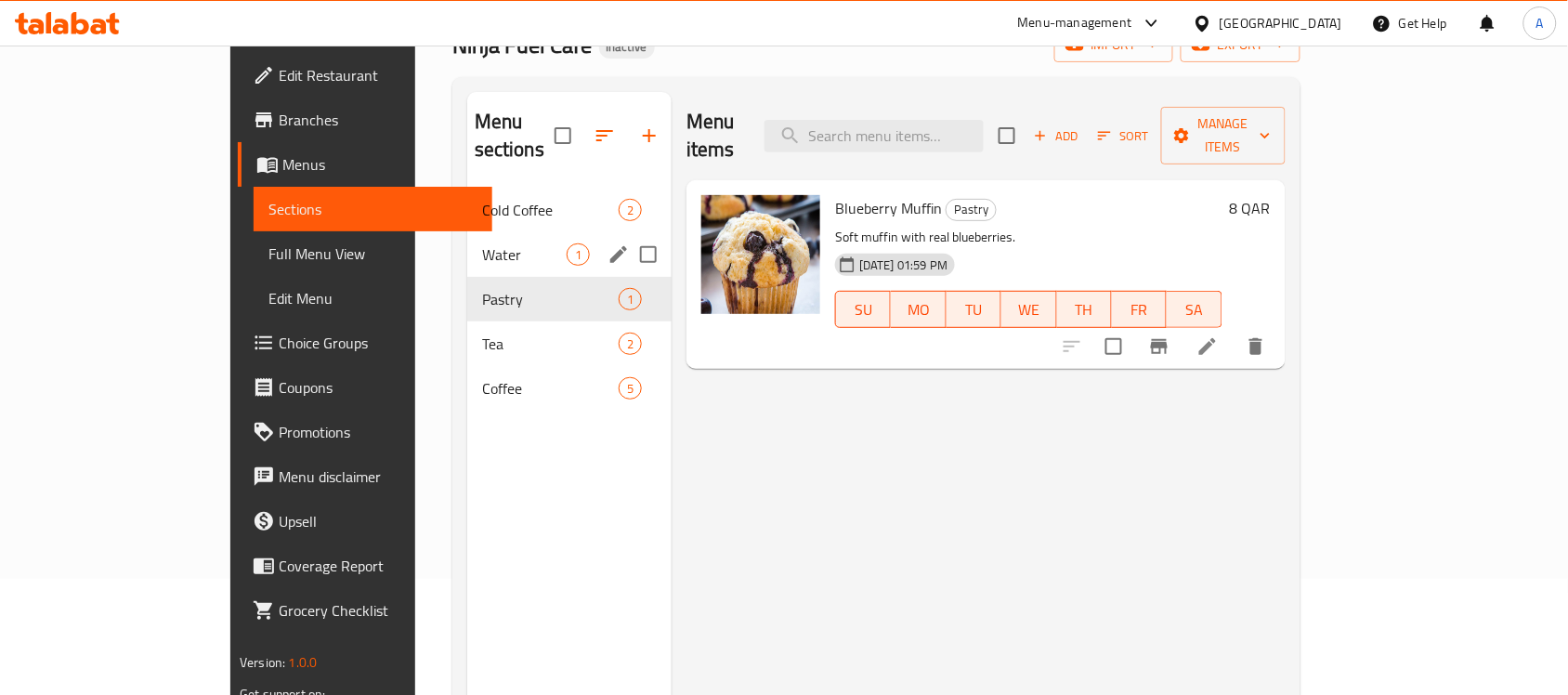
click at [468, 232] on div "Water 1" at bounding box center [570, 254] width 205 height 45
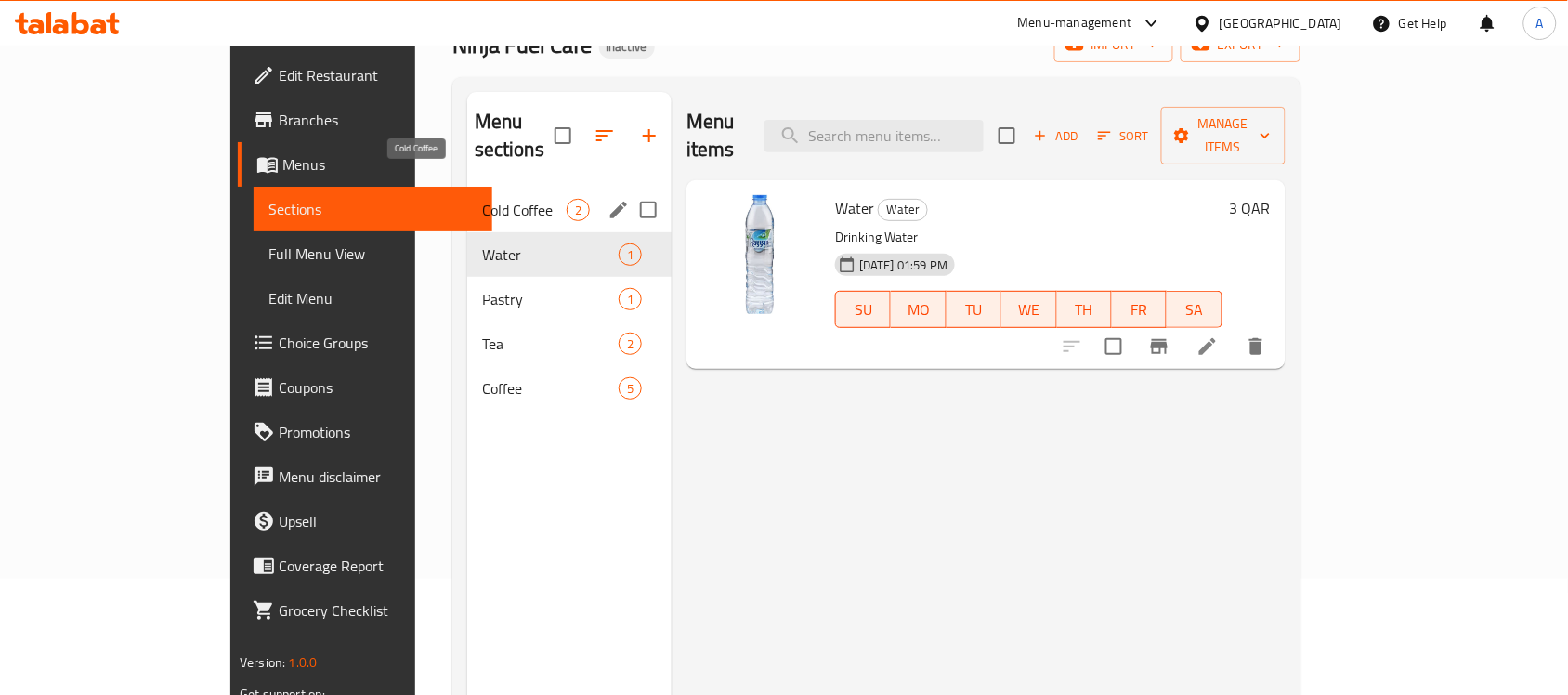
click at [482, 199] on span "Cold Coffee" at bounding box center [524, 209] width 85 height 22
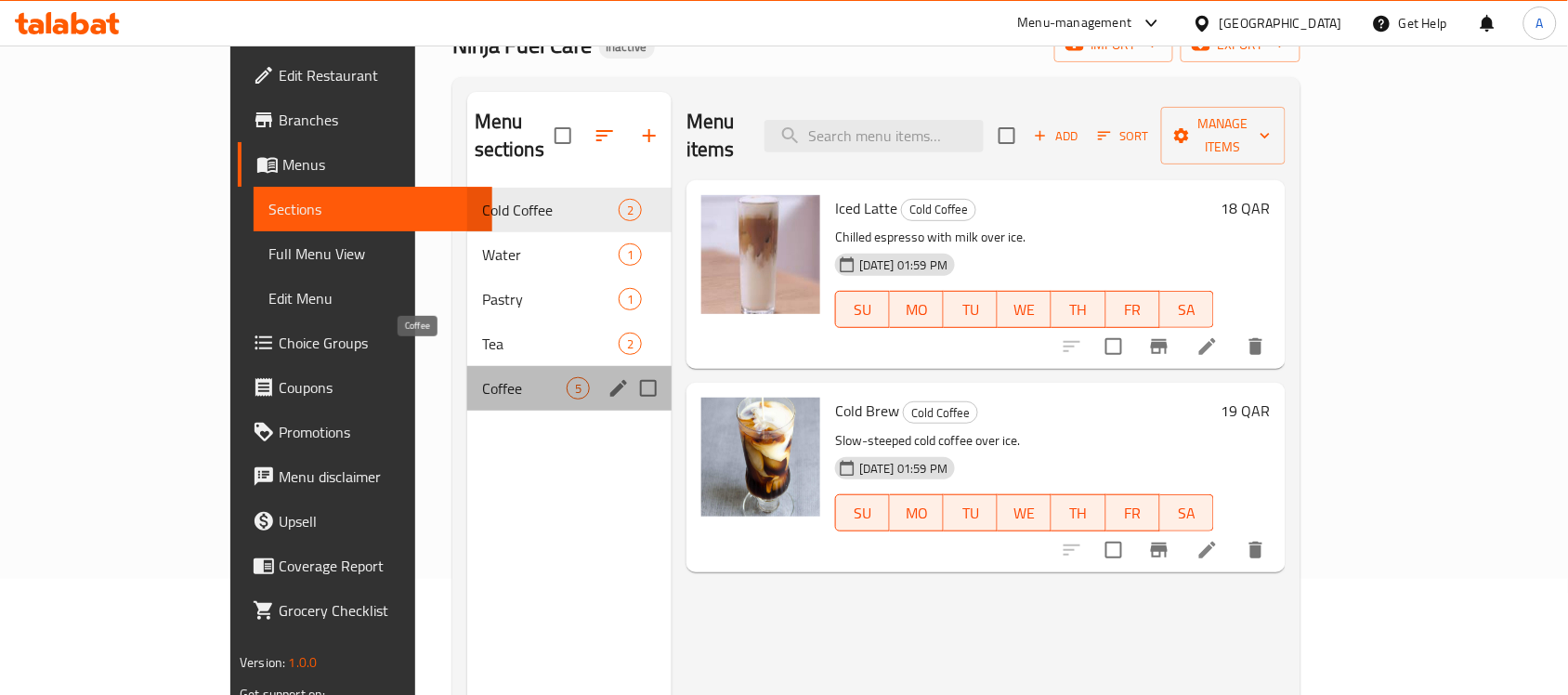
click at [482, 377] on span "Coffee" at bounding box center [524, 387] width 85 height 22
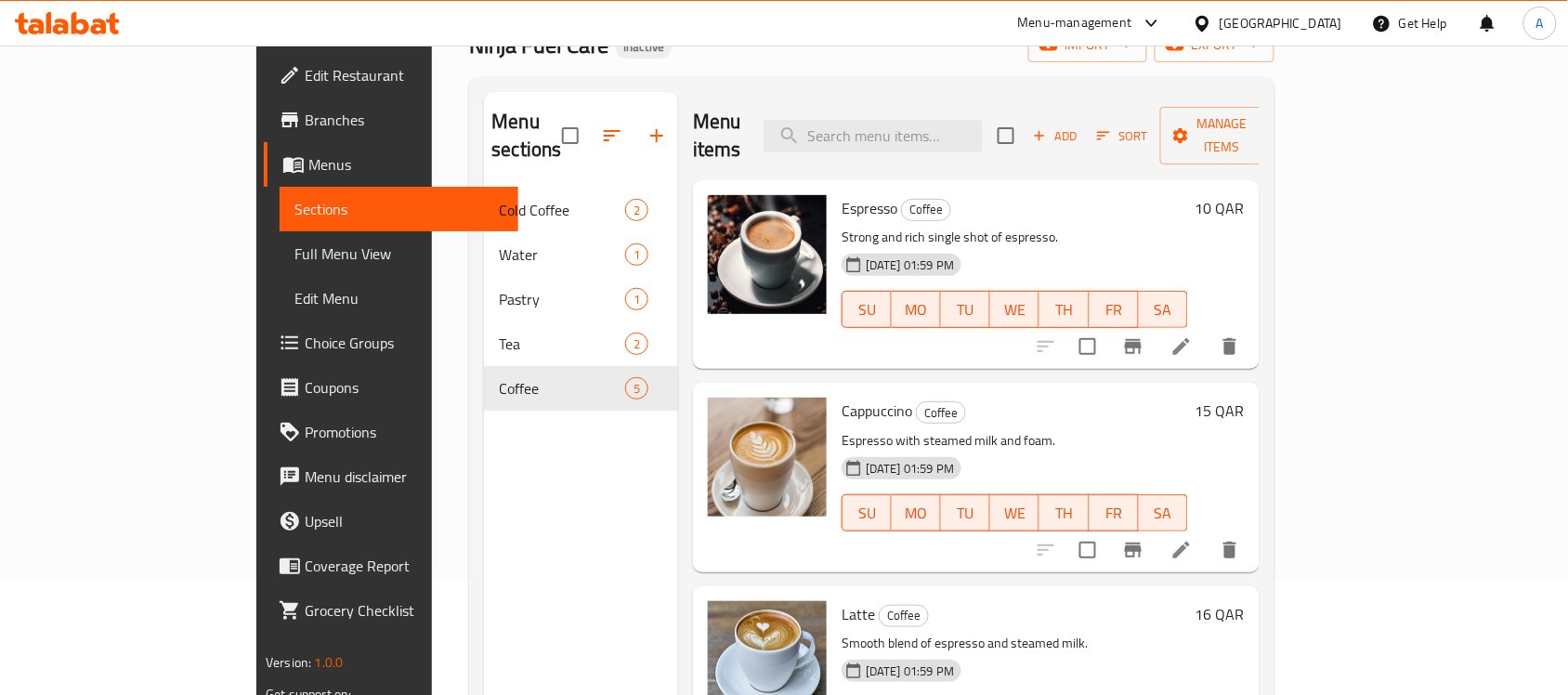
scroll to position [364, 0]
